Goal: Obtain resource: Obtain resource

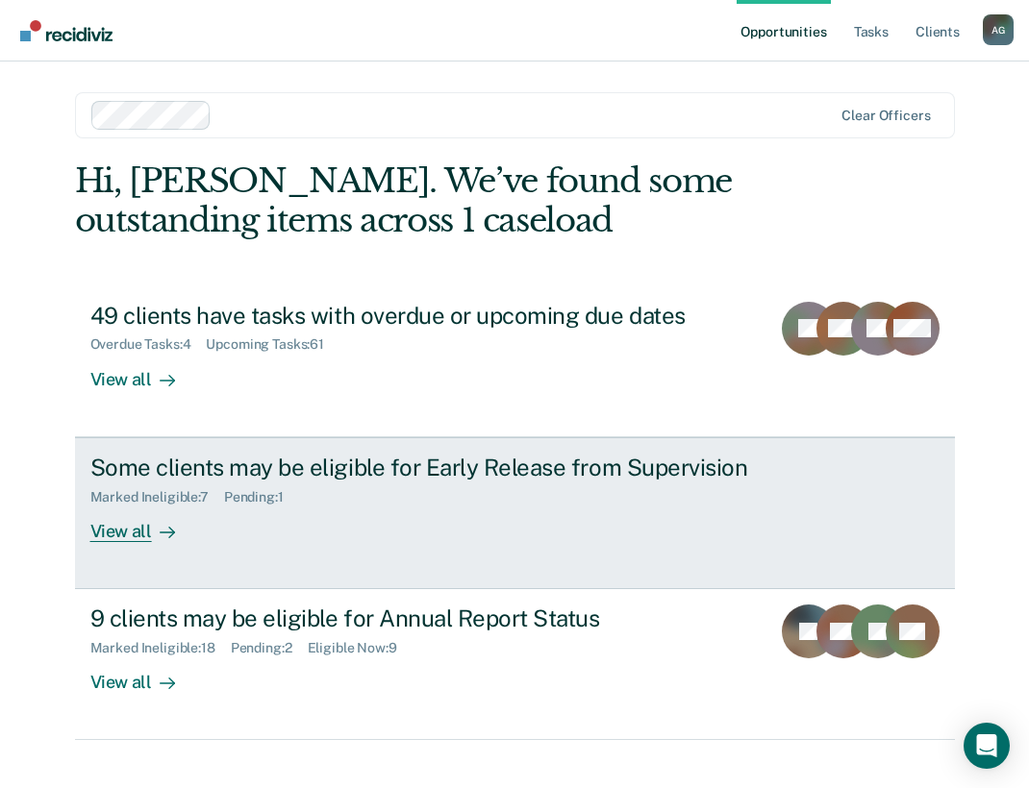
click at [242, 464] on div "Some clients may be eligible for Early Release from Supervision" at bounding box center [427, 468] width 675 height 28
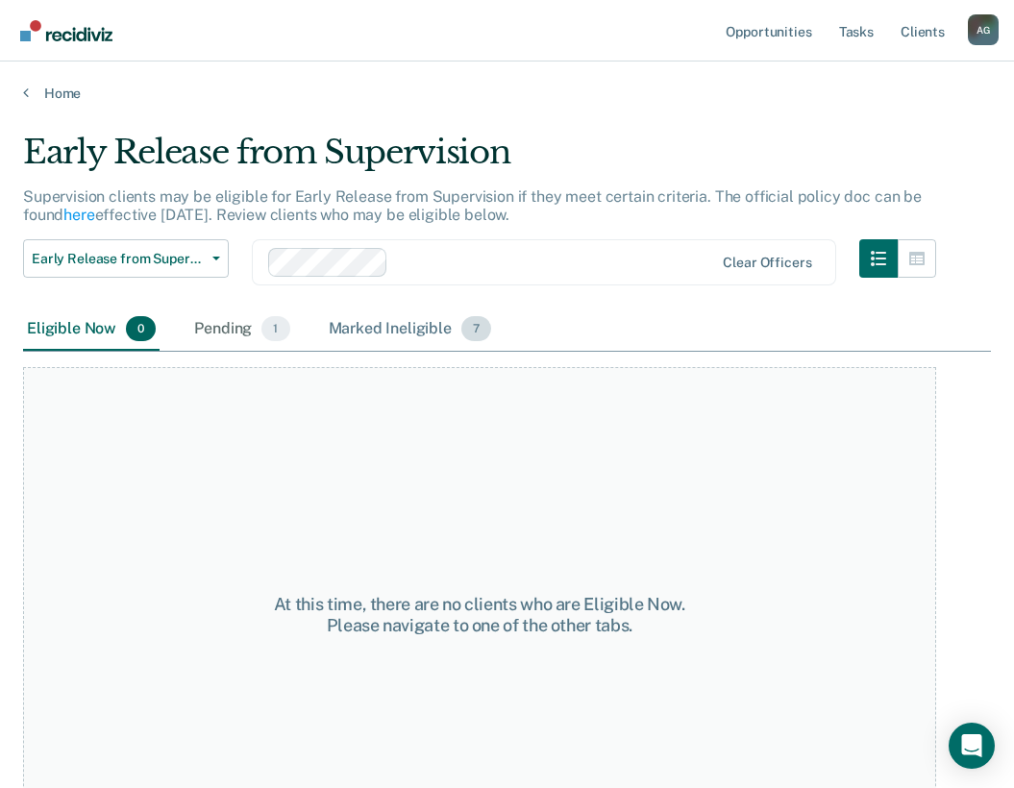
click at [325, 324] on div "Marked Ineligible 7" at bounding box center [410, 330] width 171 height 42
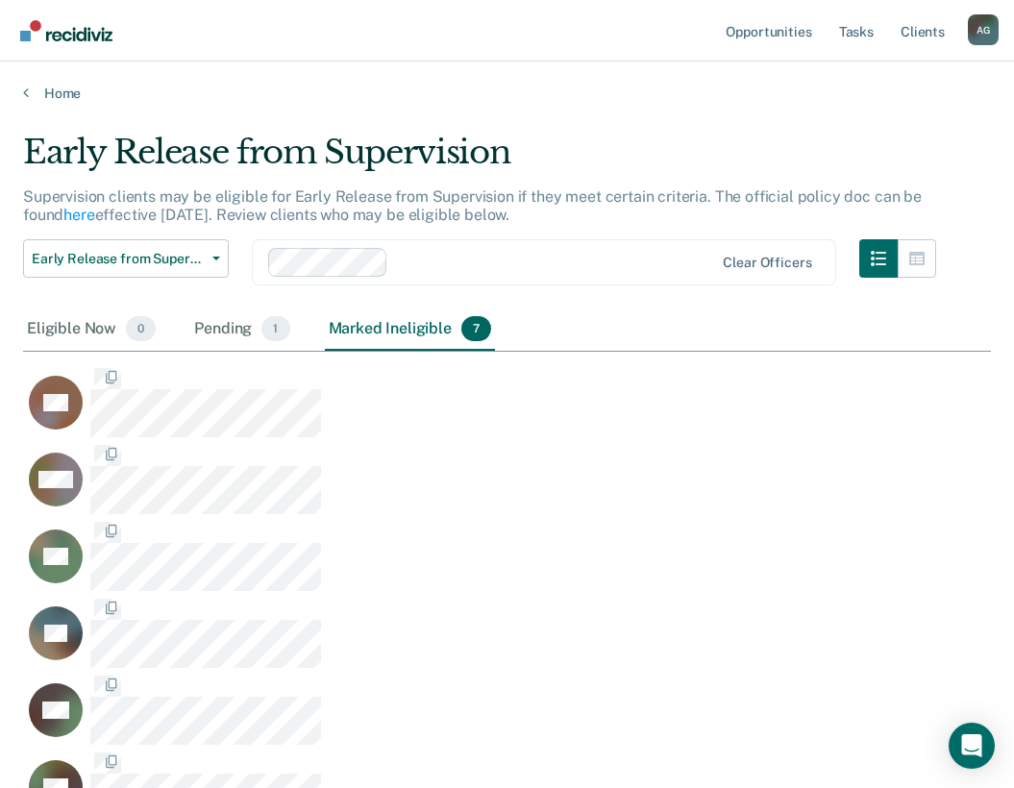
scroll to position [752, 954]
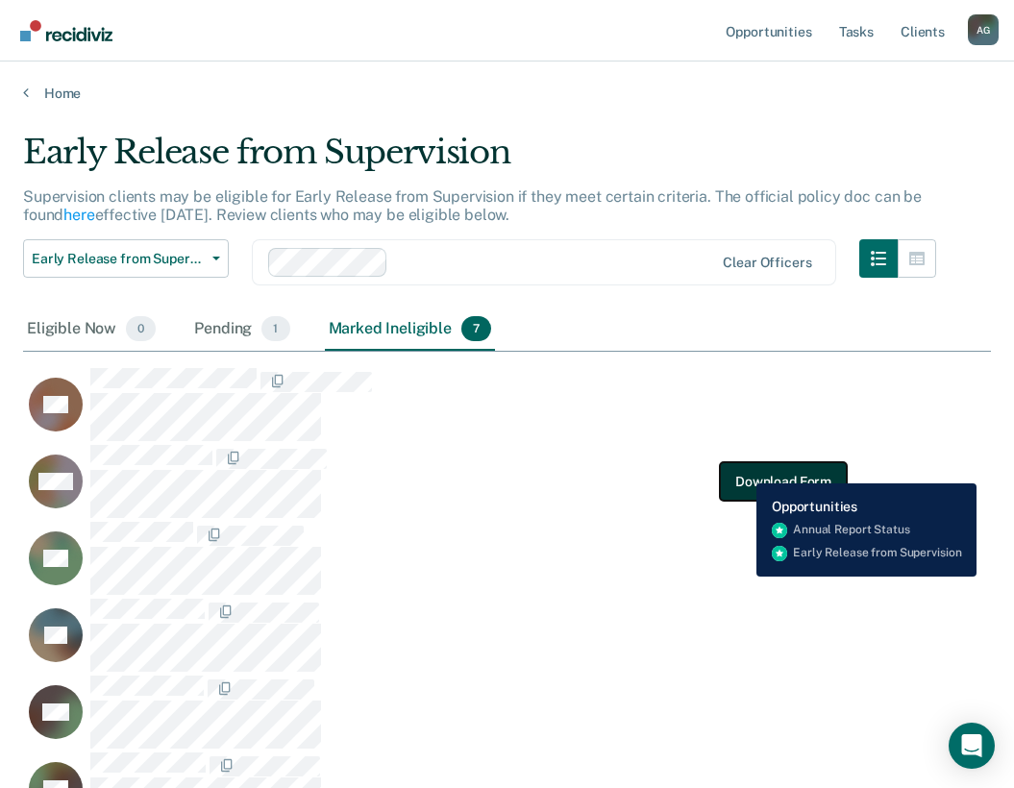
click at [742, 469] on button "Download Form" at bounding box center [783, 481] width 127 height 38
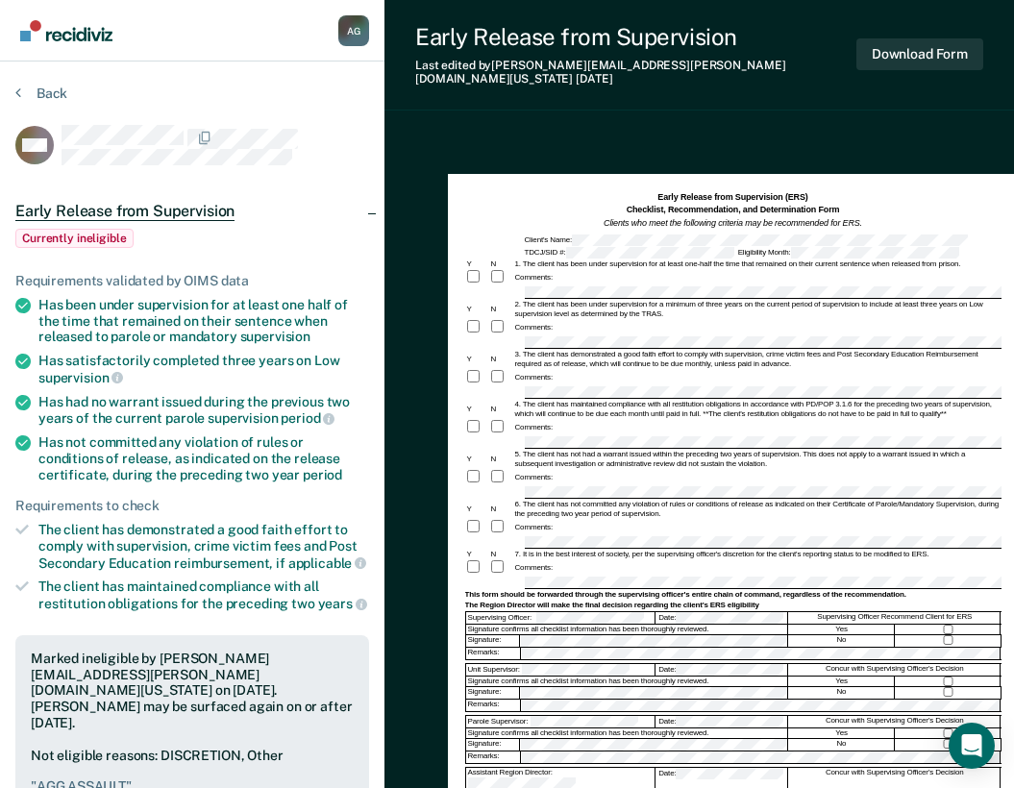
click at [770, 247] on div "Eligibility Month:" at bounding box center [848, 253] width 225 height 12
click at [920, 55] on button "Download Form" at bounding box center [920, 54] width 127 height 32
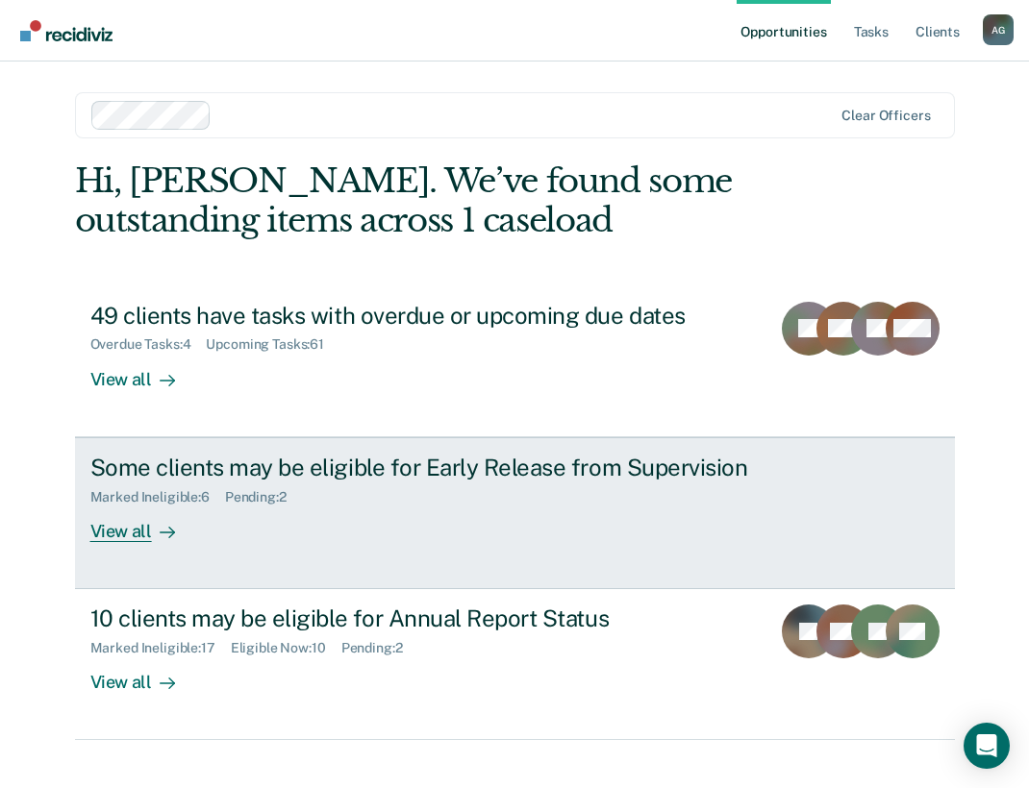
click at [297, 480] on div "Some clients may be eligible for Early Release from Supervision" at bounding box center [427, 468] width 675 height 28
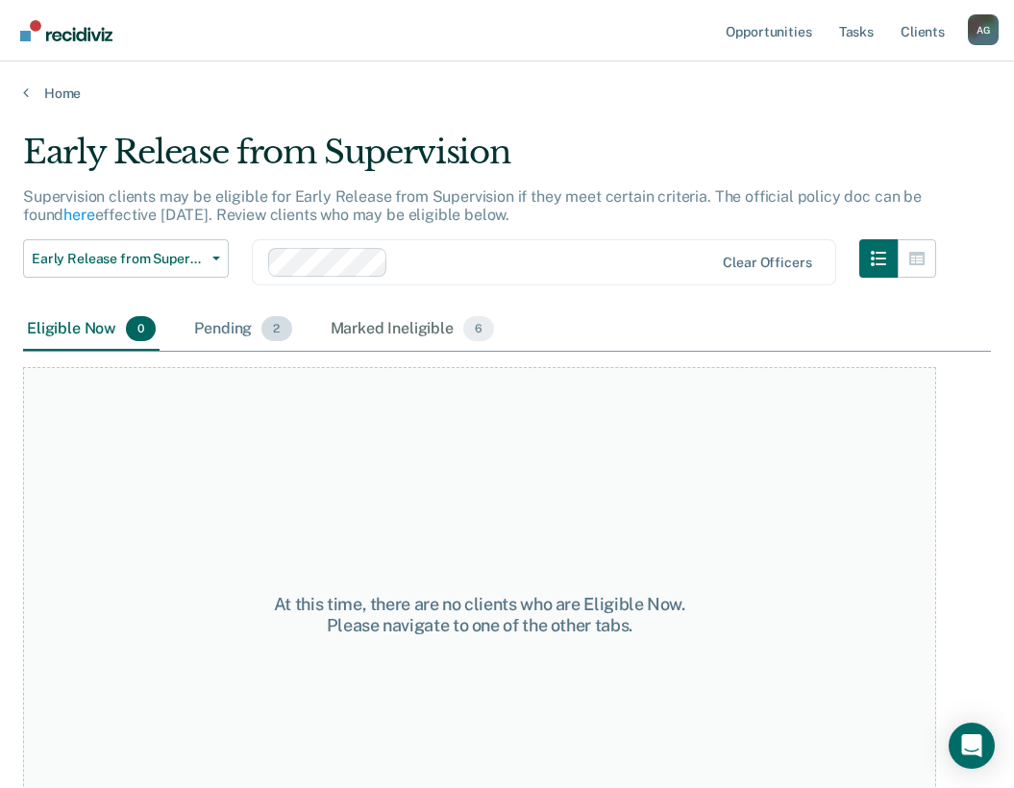
click at [205, 325] on div "Pending 2" at bounding box center [242, 330] width 105 height 42
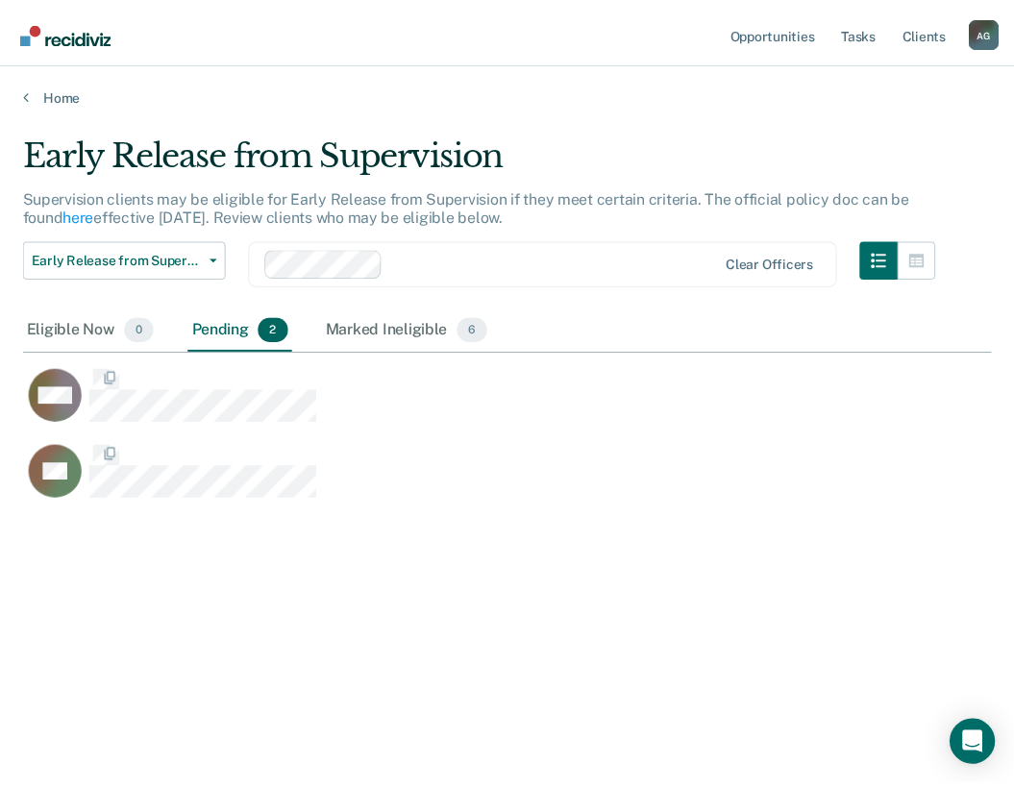
scroll to position [497, 968]
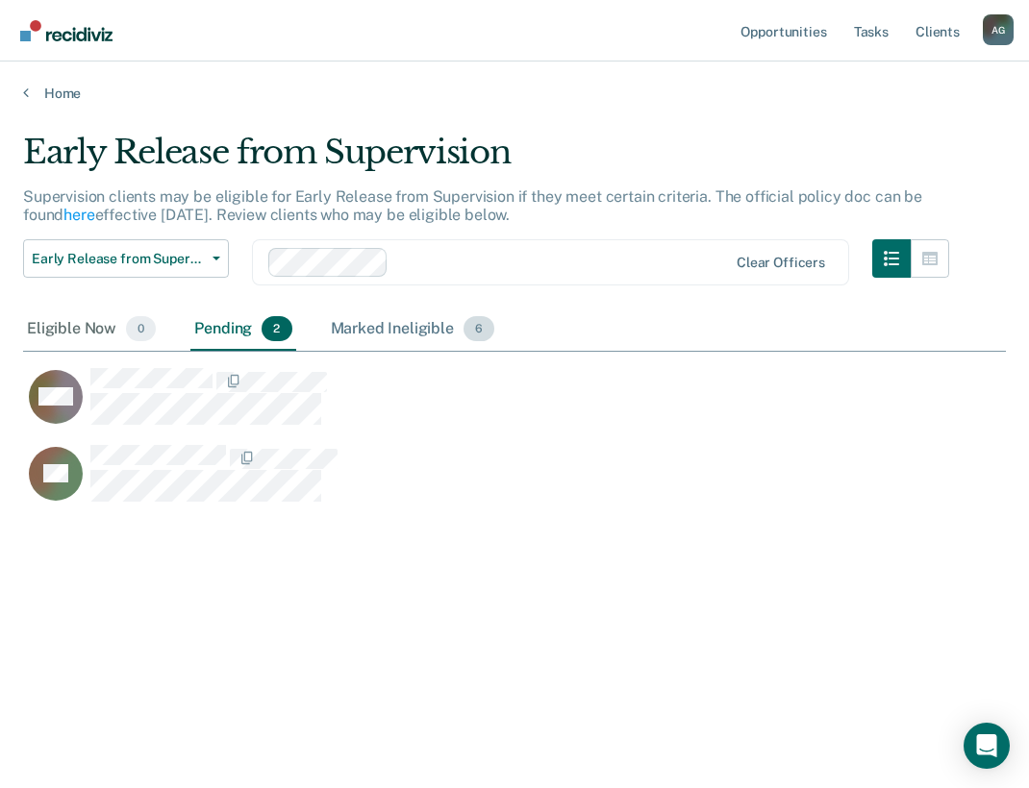
click at [348, 325] on div "Marked Ineligible 6" at bounding box center [413, 330] width 172 height 42
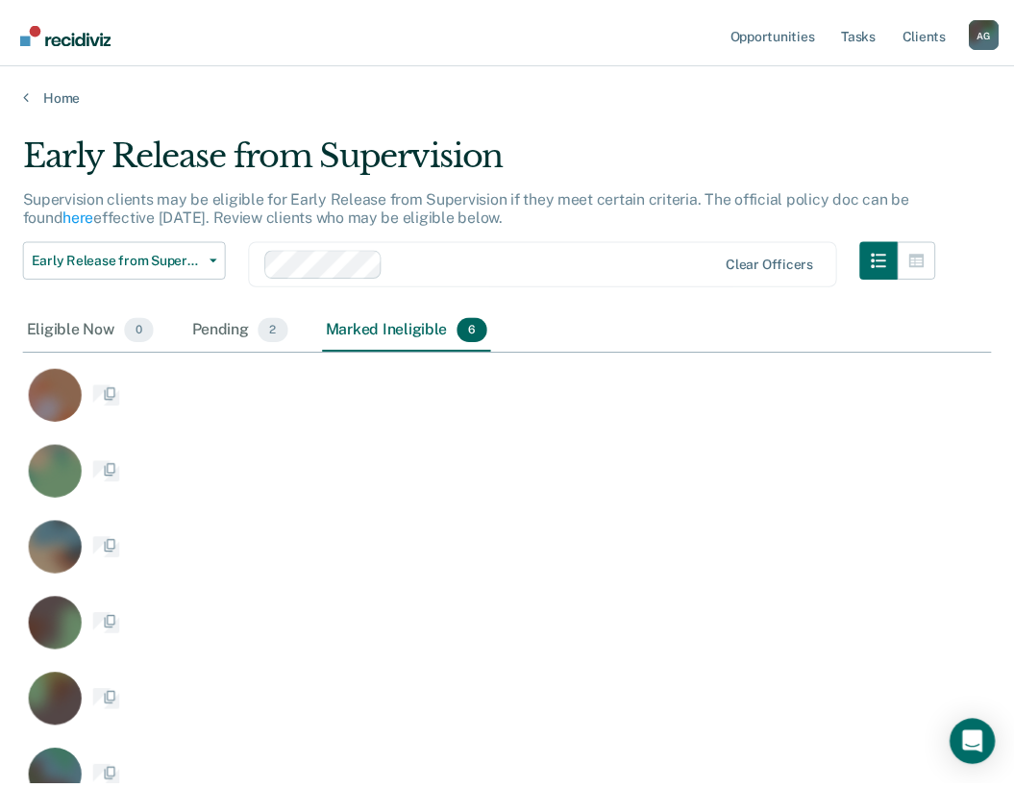
scroll to position [675, 954]
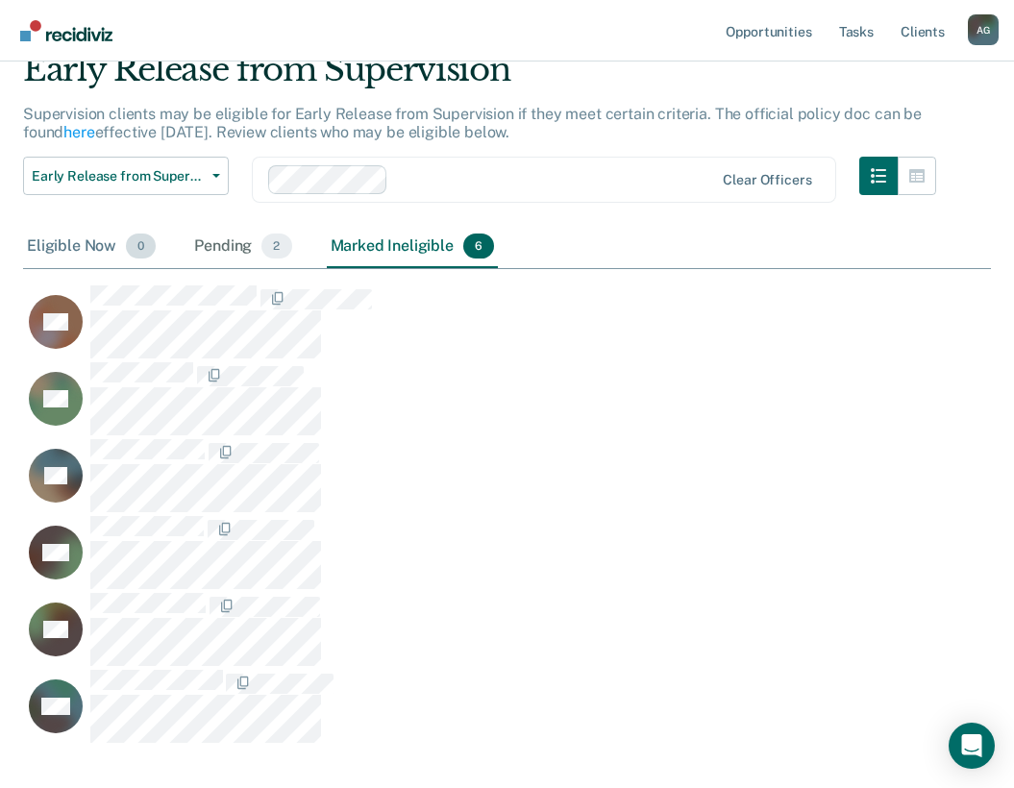
click at [58, 239] on div "Eligible Now 0" at bounding box center [91, 247] width 137 height 42
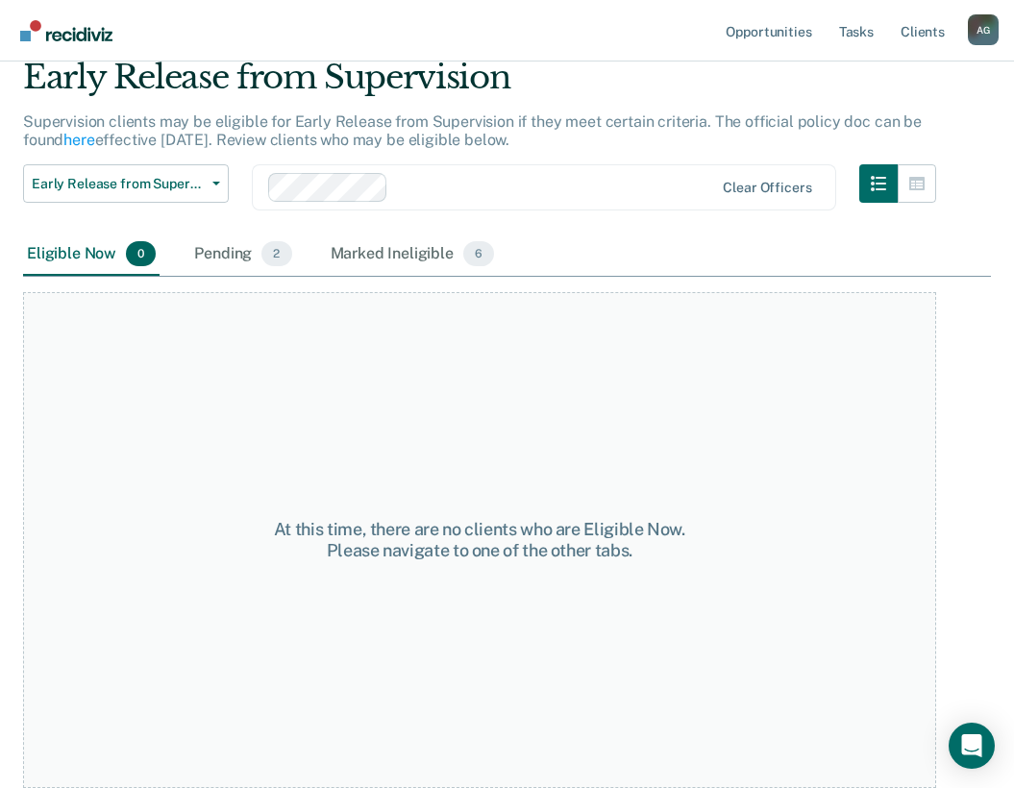
scroll to position [75, 0]
drag, startPoint x: 135, startPoint y: 167, endPoint x: 144, endPoint y: 168, distance: 9.7
click at [139, 166] on button "Early Release from Supervision" at bounding box center [126, 183] width 206 height 38
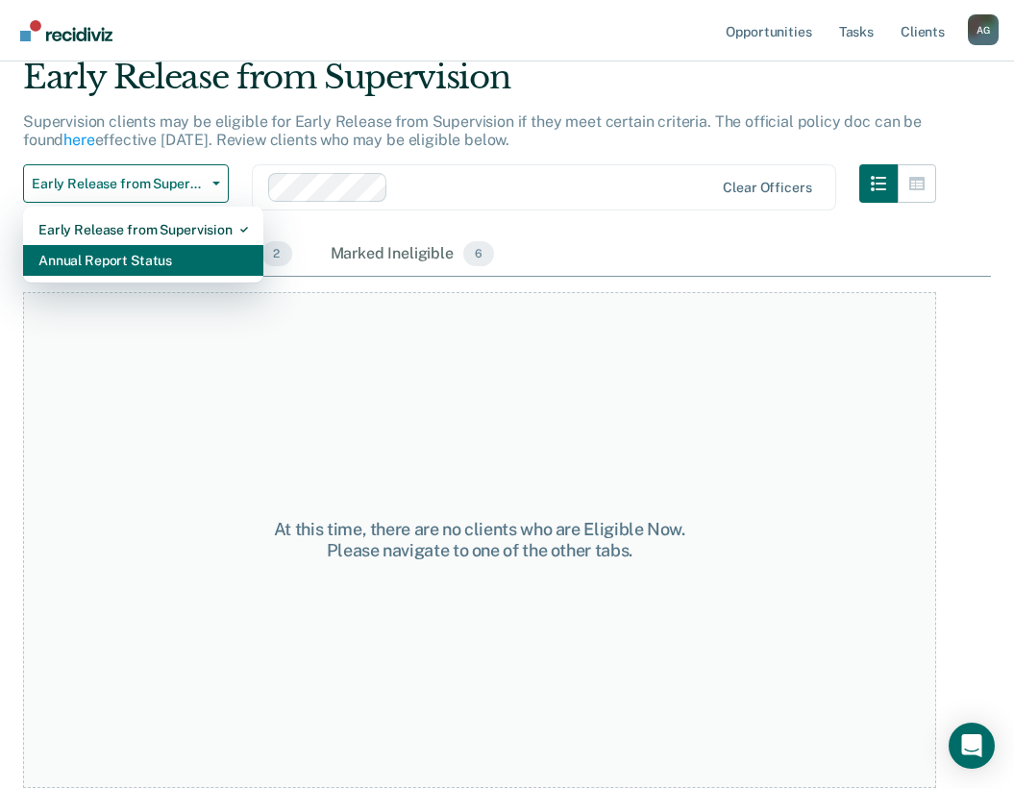
click at [132, 268] on div "Annual Report Status" at bounding box center [143, 260] width 210 height 31
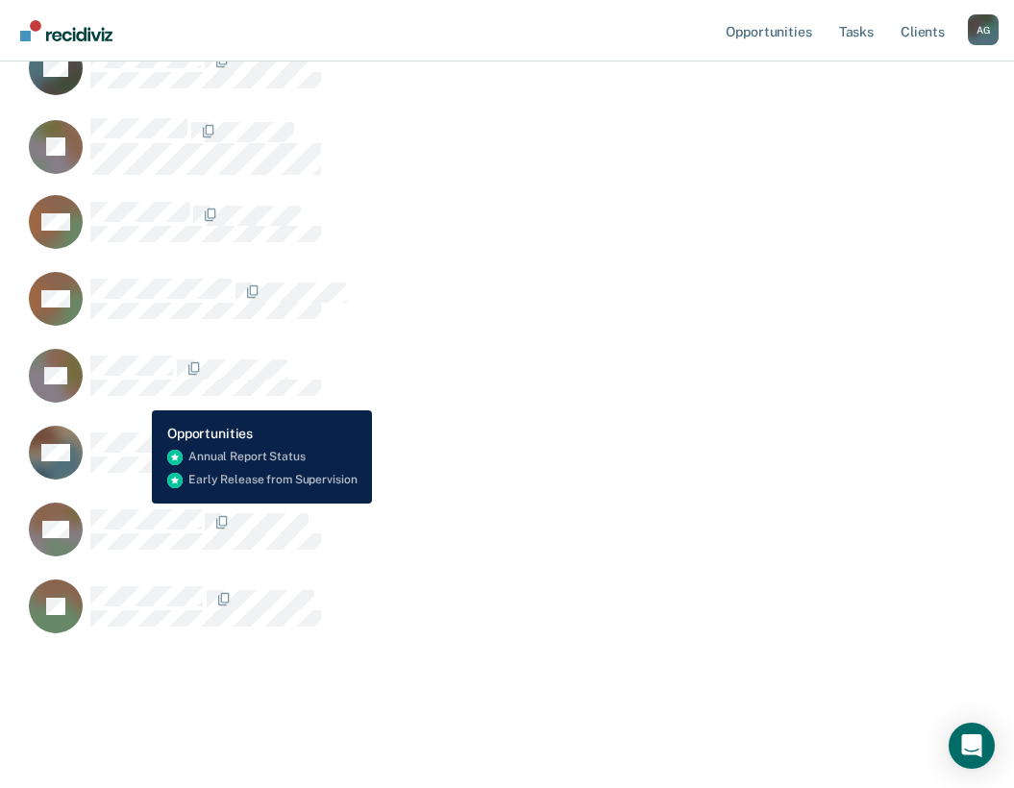
scroll to position [573, 0]
